Goal: Information Seeking & Learning: Understand process/instructions

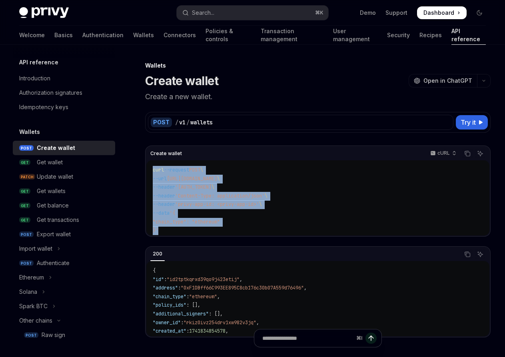
scroll to position [3, 0]
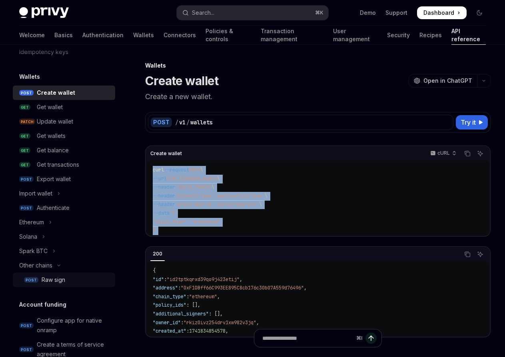
click at [57, 278] on div "Raw sign" at bounding box center [54, 280] width 24 height 10
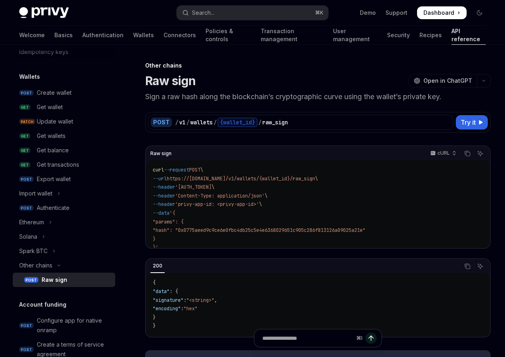
drag, startPoint x: 177, startPoint y: 239, endPoint x: 151, endPoint y: 169, distance: 74.4
click at [151, 169] on div "curl --request POST \ --url https://[DOMAIN_NAME]/v1/wallets/{wallet_id}/raw_si…" at bounding box center [317, 203] width 343 height 87
copy code "curl --request POST \ --url https://[DOMAIN_NAME]/v1/wallets/{wallet_id}/raw_si…"
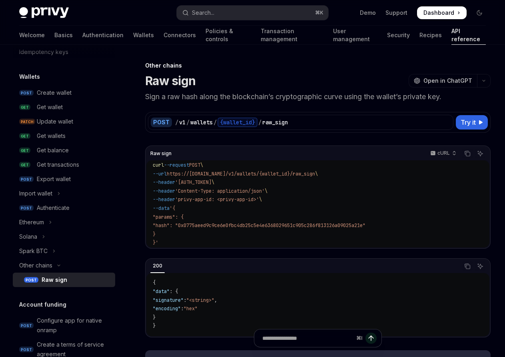
click at [207, 222] on span ""hash": "0x0775aeed9c9ce6e0fbc4db25c5e4e6368029651c905c286f813126a09025a21e"" at bounding box center [259, 225] width 213 height 6
drag, startPoint x: 174, startPoint y: 229, endPoint x: 146, endPoint y: 215, distance: 31.1
click at [146, 215] on div "curl --request POST \ --url https://[DOMAIN_NAME]/v1/wallets/{wallet_id}/raw_si…" at bounding box center [317, 203] width 343 height 87
copy code ""params": { "hash": "0x0775aeed9c9ce6e0fbc4db25c5e4e6368029651c905c286f813126a0…"
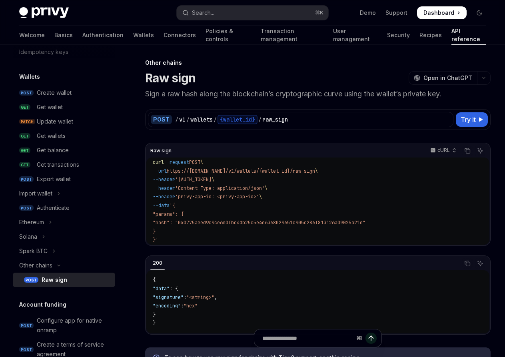
scroll to position [2, 0]
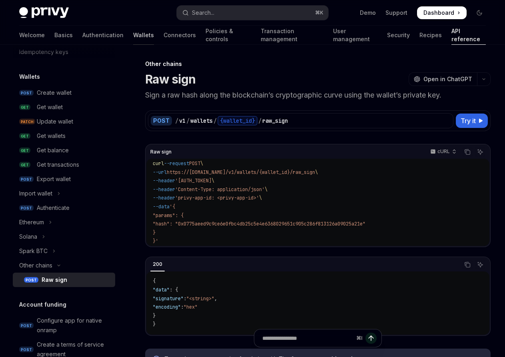
click at [133, 38] on link "Wallets" at bounding box center [143, 35] width 21 height 19
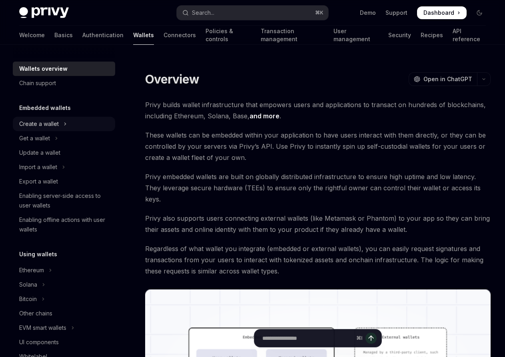
click at [52, 127] on div "Create a wallet" at bounding box center [39, 124] width 40 height 10
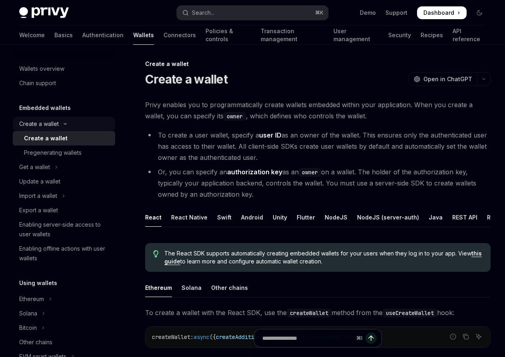
type textarea "*"
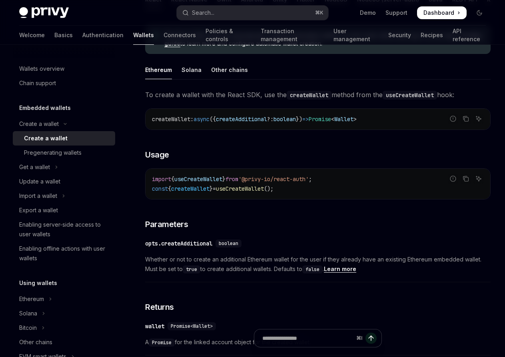
scroll to position [227, 0]
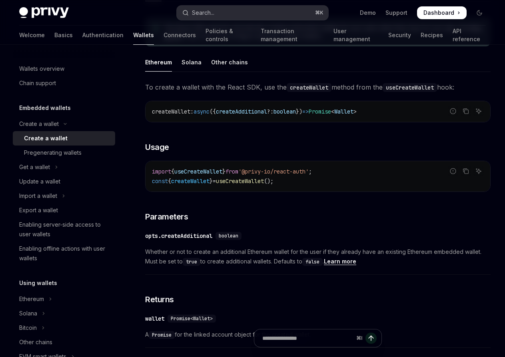
click at [208, 15] on div "Search..." at bounding box center [203, 13] width 22 height 10
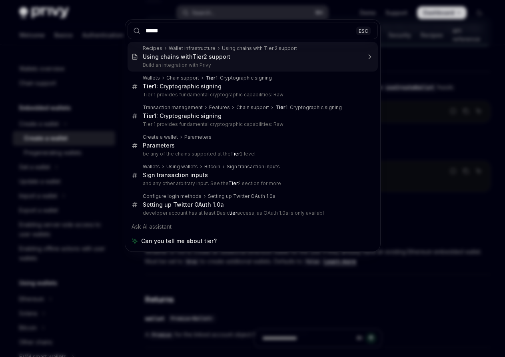
type input "******"
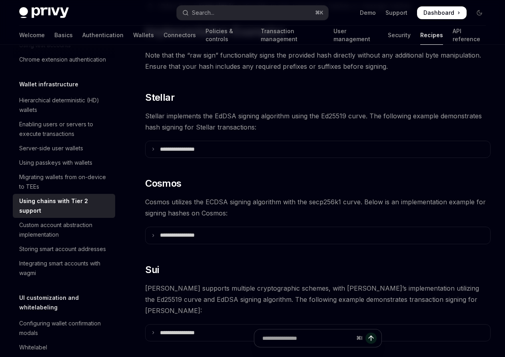
scroll to position [184, 0]
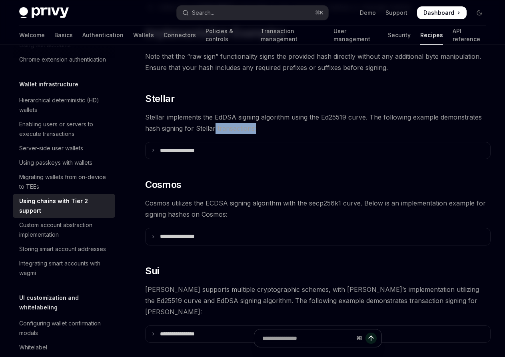
drag, startPoint x: 256, startPoint y: 130, endPoint x: 214, endPoint y: 129, distance: 42.0
click at [214, 129] on span "Stellar implements the EdDSA signing algorithm using the Ed25519 curve. The fol…" at bounding box center [317, 123] width 345 height 22
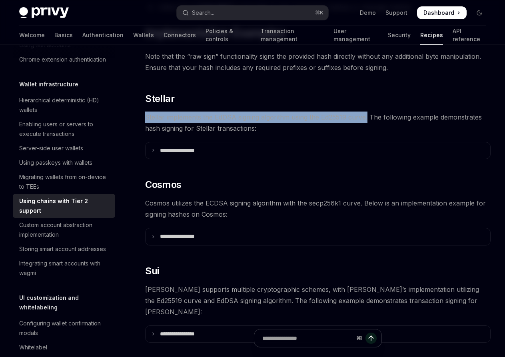
drag, startPoint x: 366, startPoint y: 118, endPoint x: 144, endPoint y: 114, distance: 222.0
copy span "Stellar implements the EdDSA signing algorithm using the Ed25519 curve."
click at [453, 41] on link "API reference" at bounding box center [469, 35] width 33 height 19
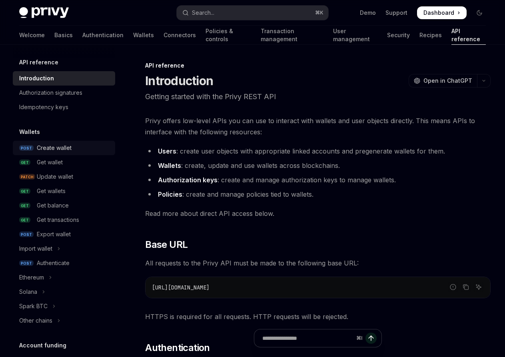
click at [67, 149] on div "Create wallet" at bounding box center [54, 148] width 35 height 10
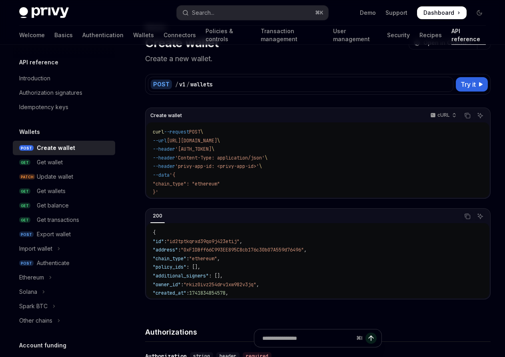
scroll to position [38, 0]
click at [467, 82] on span "Try it" at bounding box center [468, 84] width 15 height 10
type textarea "*"
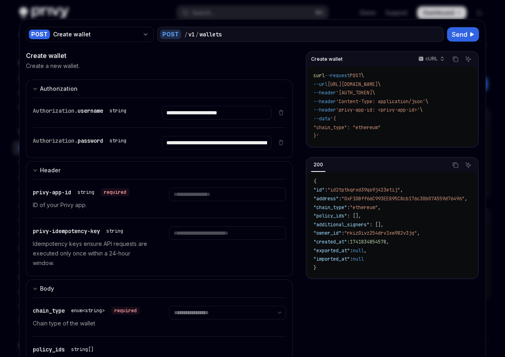
click at [344, 7] on div at bounding box center [252, 178] width 505 height 357
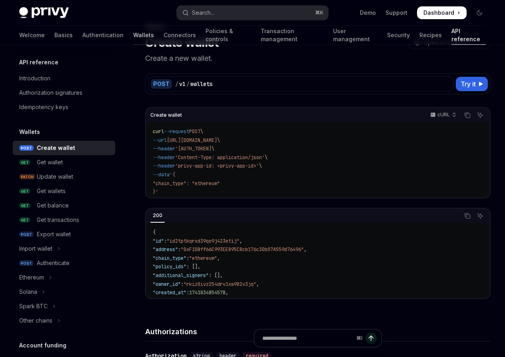
click at [133, 33] on link "Wallets" at bounding box center [143, 35] width 21 height 19
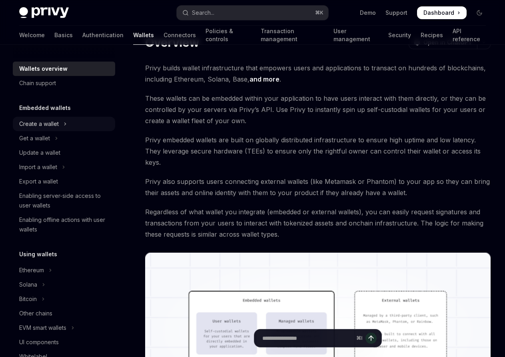
click at [54, 125] on div "Create a wallet" at bounding box center [39, 124] width 40 height 10
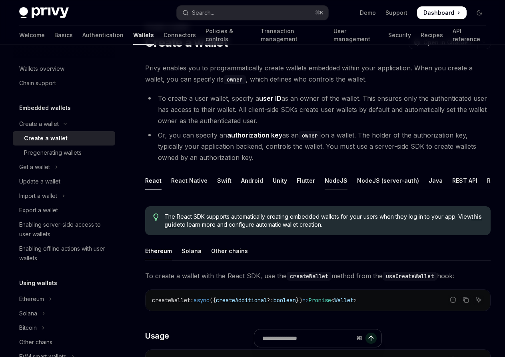
click at [335, 182] on div "NodeJS" at bounding box center [336, 180] width 23 height 19
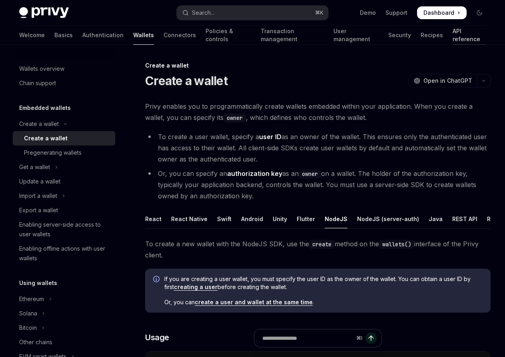
click at [453, 40] on link "API reference" at bounding box center [469, 35] width 33 height 19
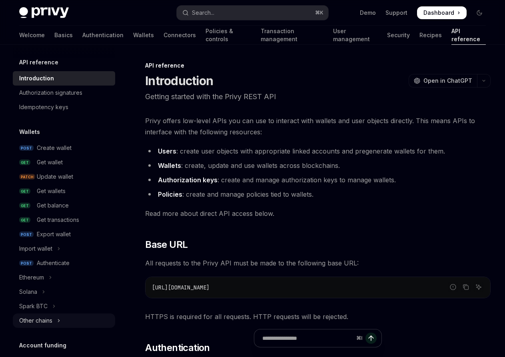
click at [44, 317] on div "Other chains" at bounding box center [35, 321] width 33 height 10
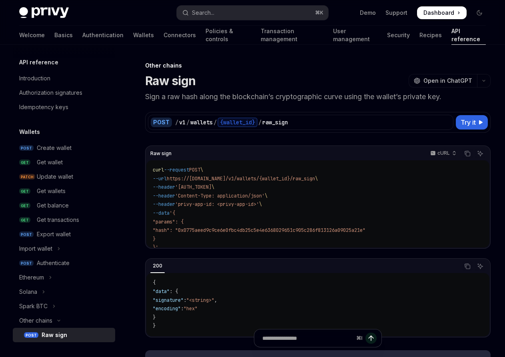
click at [48, 333] on div "Raw sign" at bounding box center [55, 335] width 26 height 10
type textarea "*"
click at [230, 10] on button "Search... ⌘ K" at bounding box center [252, 13] width 151 height 14
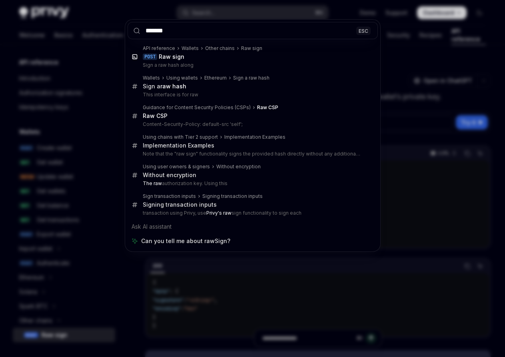
type input "*******"
click at [114, 88] on div "******* ESC API reference Wallets Other chains Raw sign POST Raw sign Sign a ra…" at bounding box center [252, 178] width 505 height 357
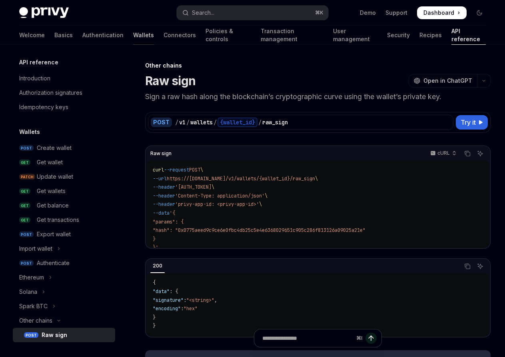
click at [133, 36] on link "Wallets" at bounding box center [143, 35] width 21 height 19
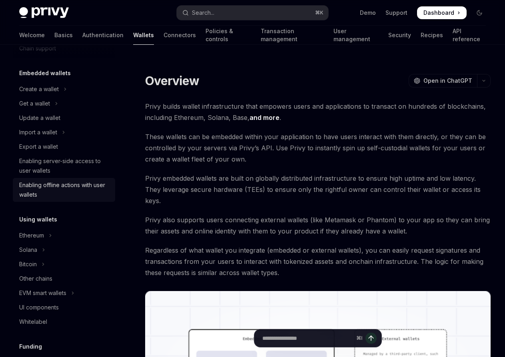
scroll to position [35, 0]
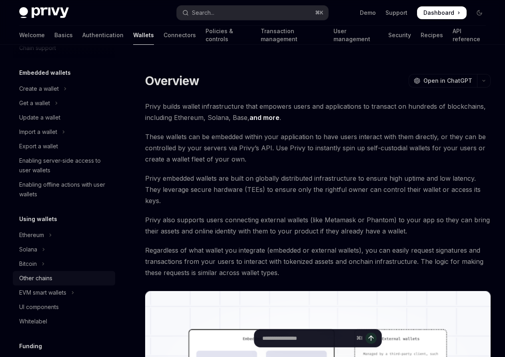
click at [76, 281] on div "Other chains" at bounding box center [64, 279] width 91 height 10
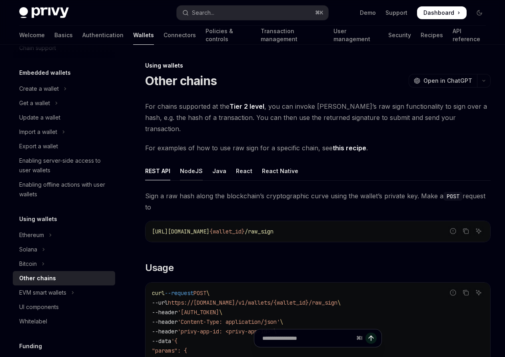
click at [192, 162] on div "NodeJS" at bounding box center [191, 171] width 23 height 19
type textarea "*"
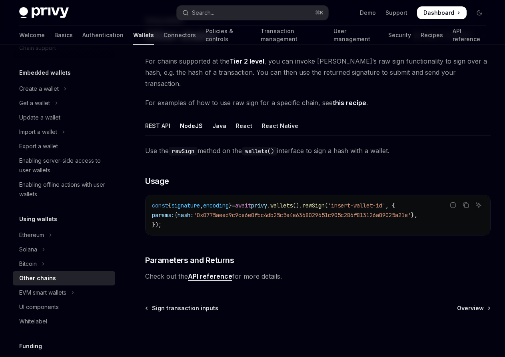
scroll to position [58, 0]
